Goal: Find specific page/section: Find specific page/section

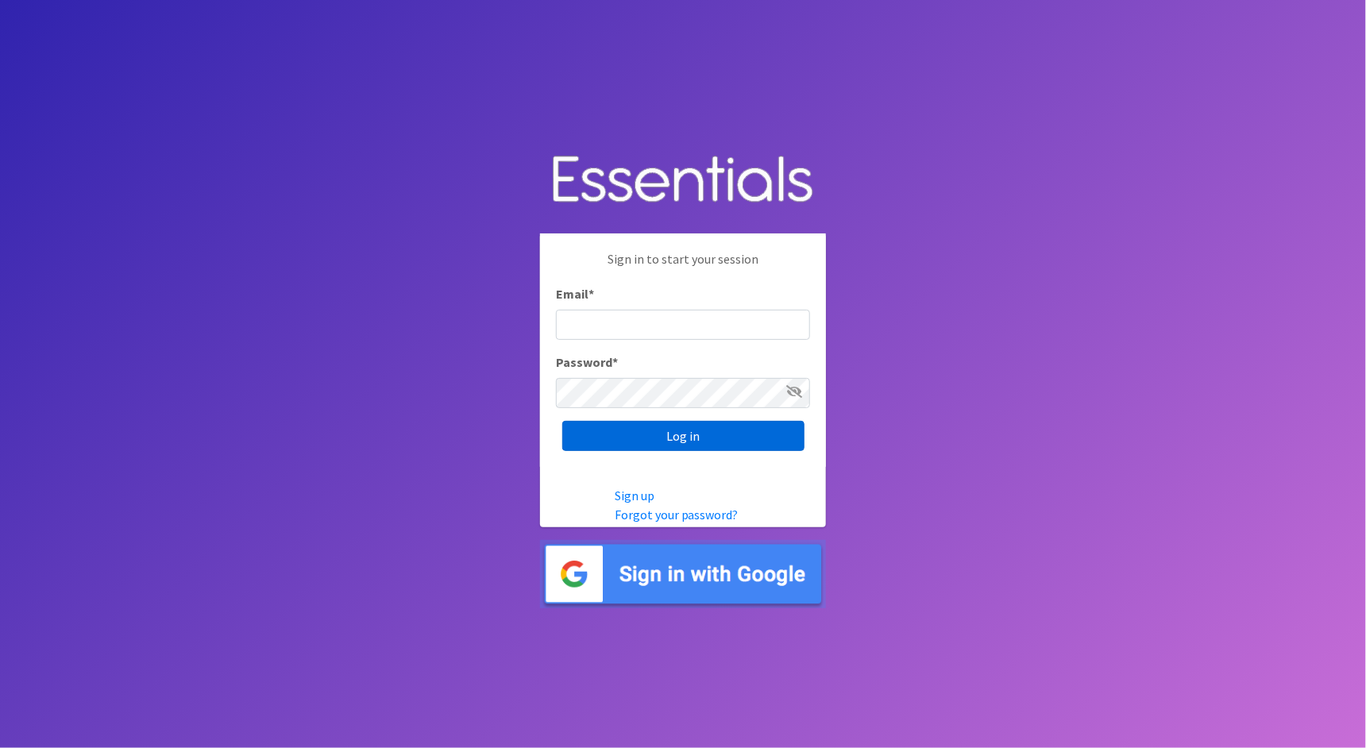
type input "cathy@alohadiaperbank.org"
click at [773, 424] on input "Log in" at bounding box center [683, 436] width 242 height 30
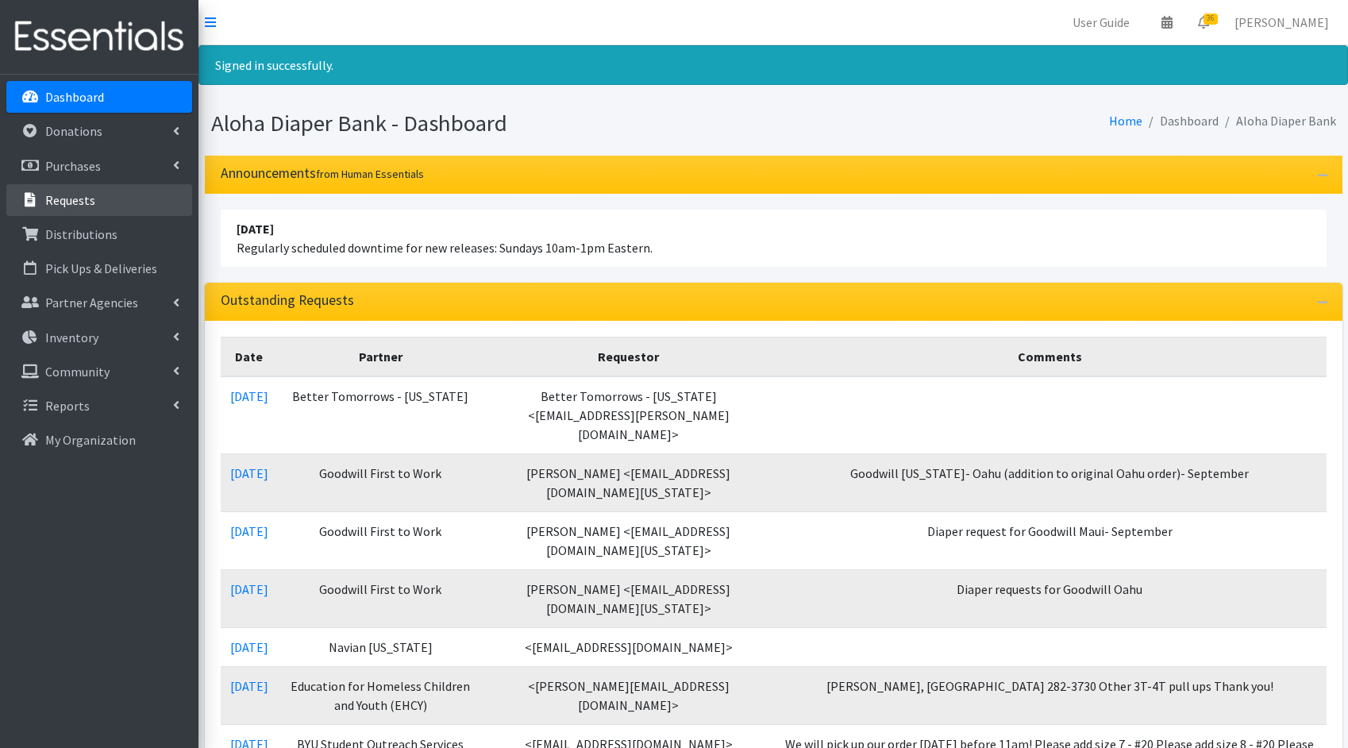
click at [41, 211] on link "Requests" at bounding box center [99, 200] width 186 height 32
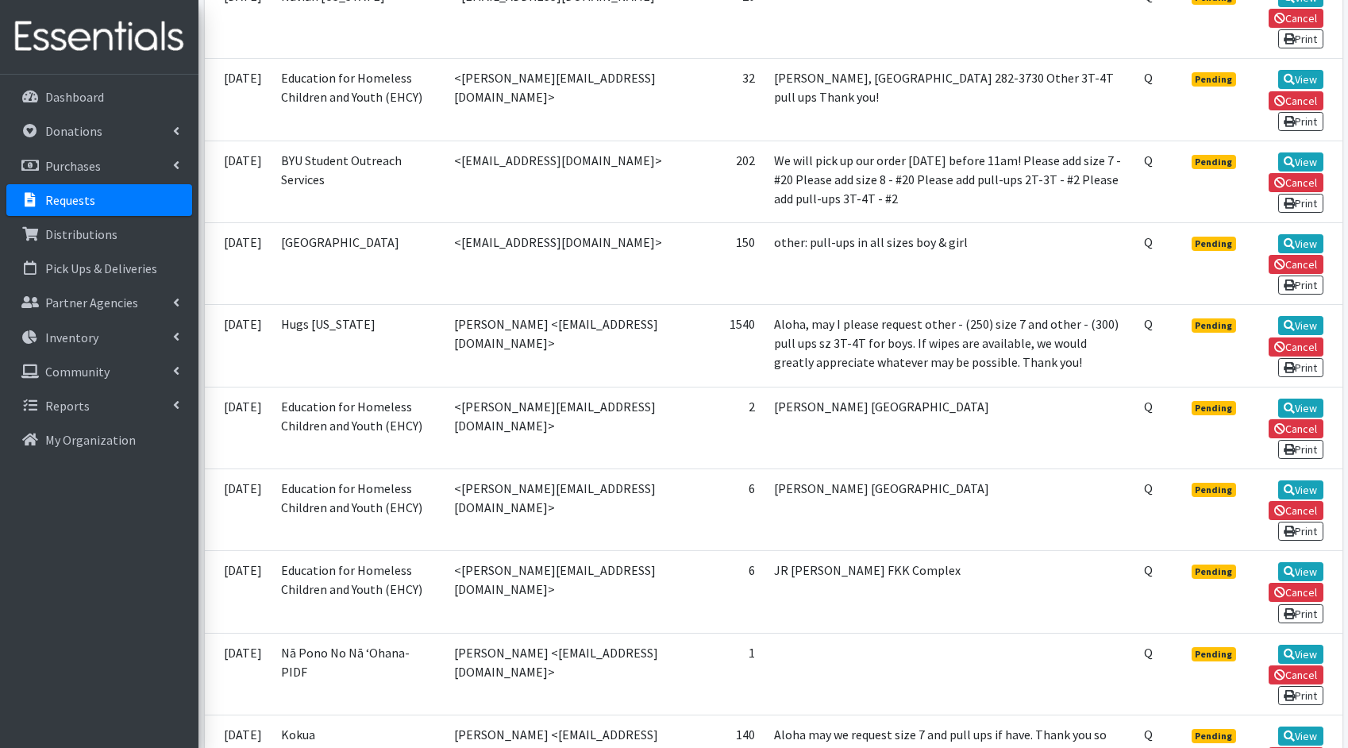
scroll to position [676, 0]
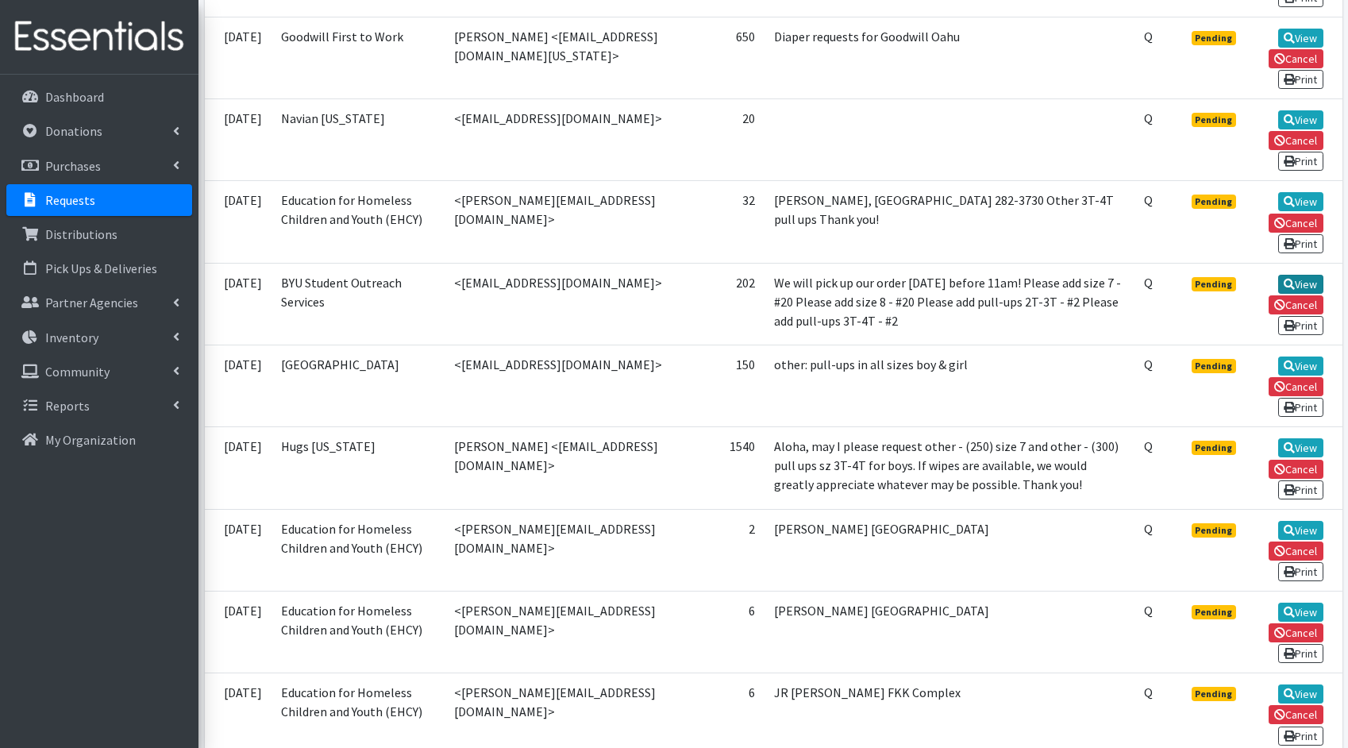
click at [1310, 275] on link "View" at bounding box center [1300, 284] width 45 height 19
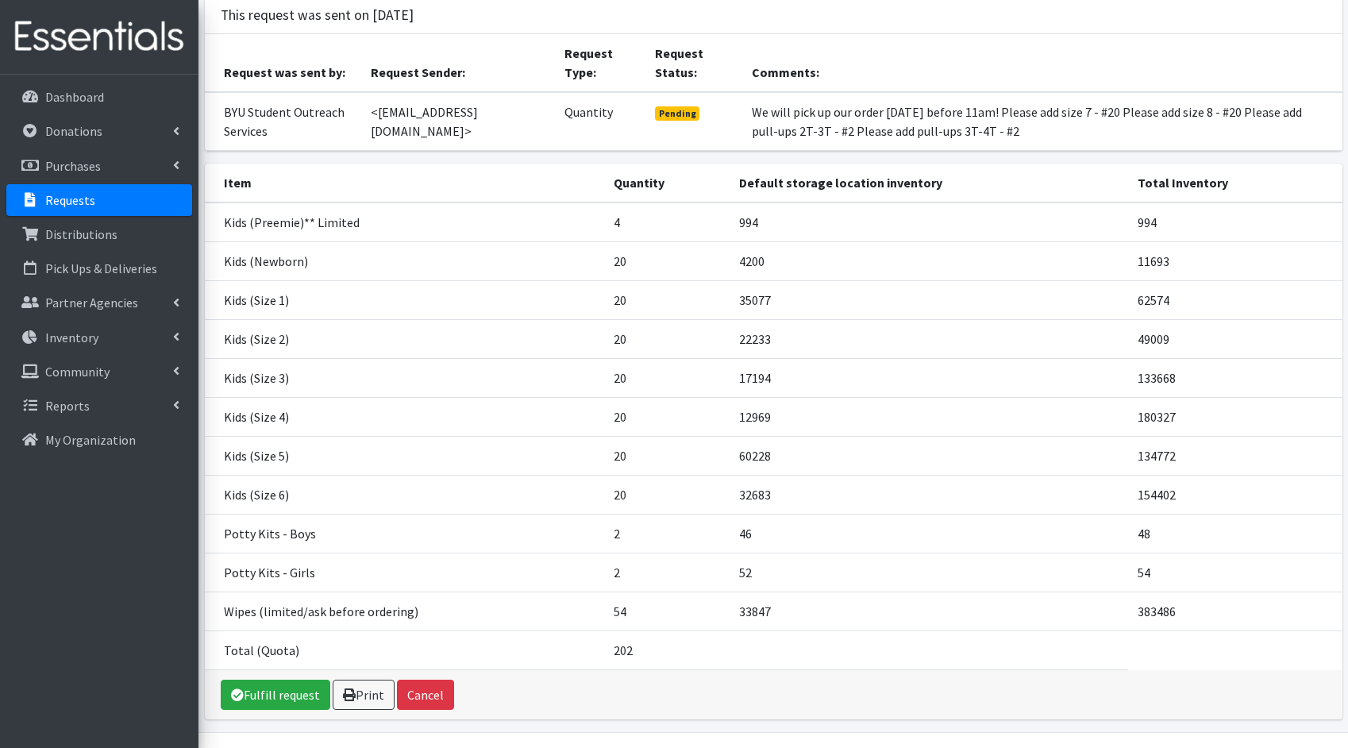
scroll to position [145, 0]
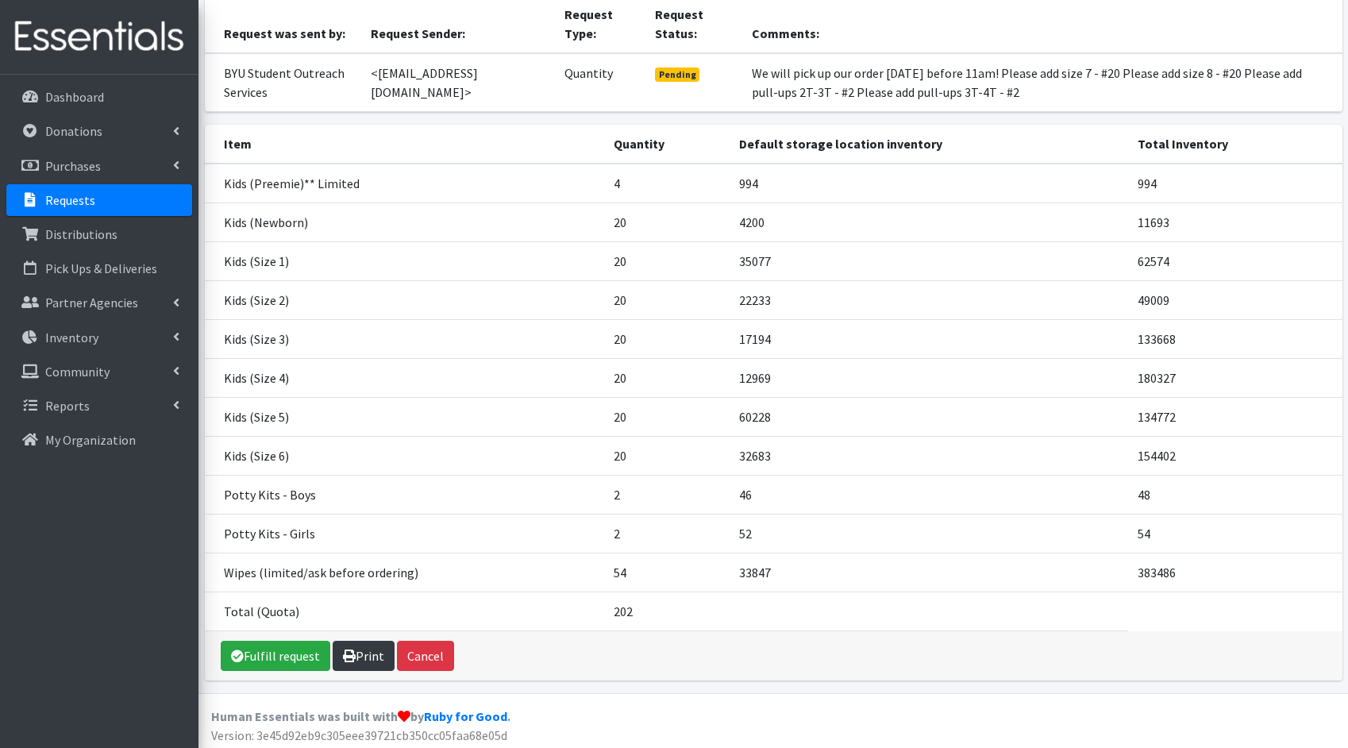
click at [356, 656] on link "Print" at bounding box center [364, 656] width 62 height 30
